Goal: Task Accomplishment & Management: Manage account settings

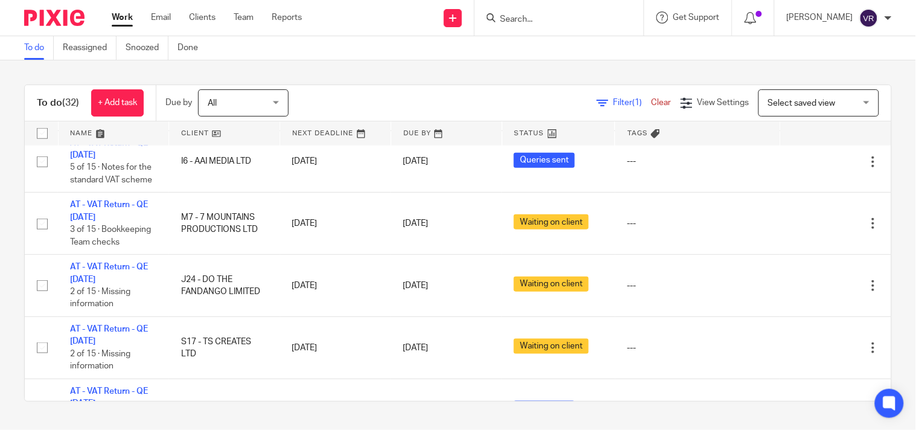
scroll to position [268, 0]
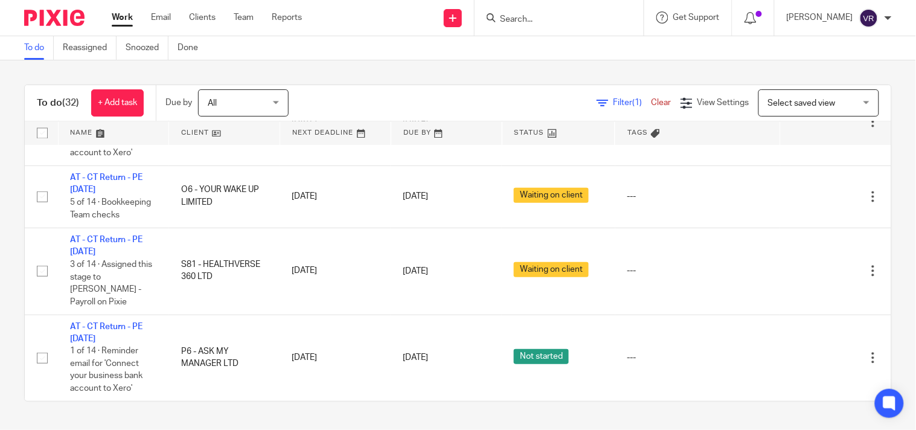
scroll to position [2118, 0]
click at [471, 69] on div "To do (32) + Add task Due by All All Today Tomorrow This week Next week This mo…" at bounding box center [458, 242] width 916 height 365
